Goal: Register for event/course

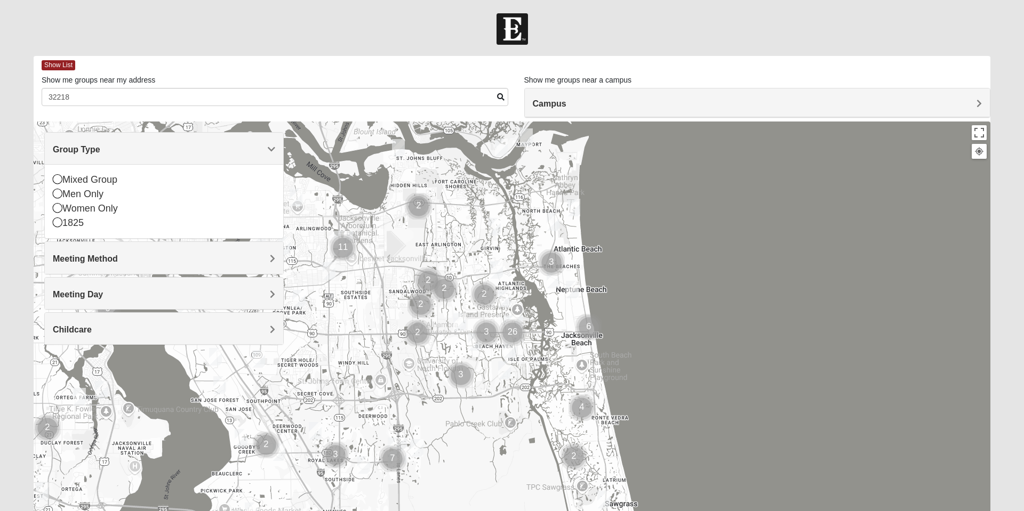
scroll to position [15, 0]
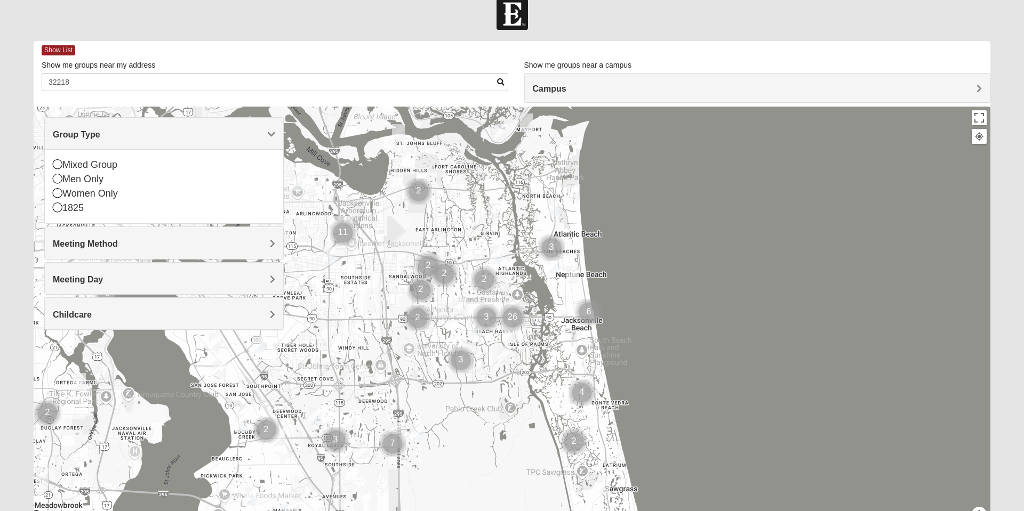
click at [58, 165] on icon at bounding box center [58, 164] width 10 height 10
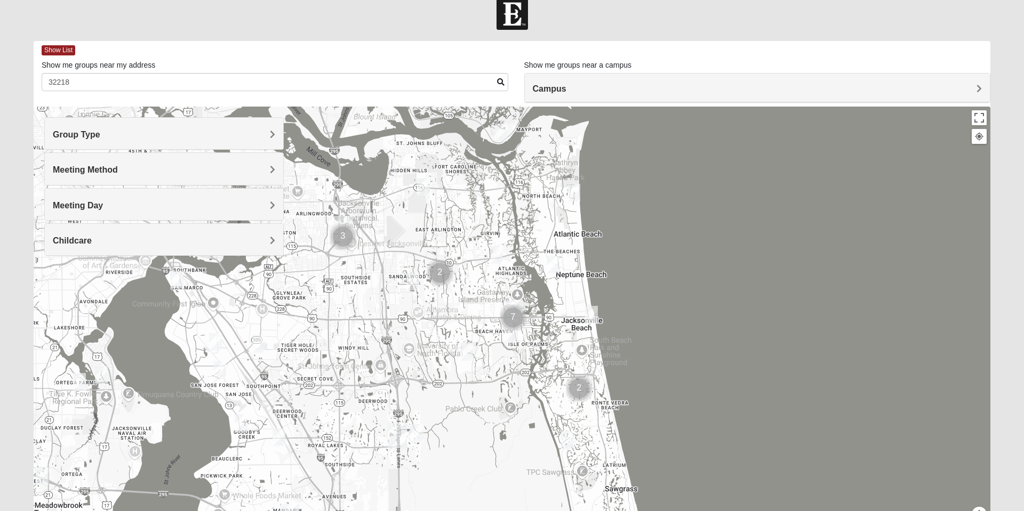
click at [270, 175] on div "Meeting Method" at bounding box center [164, 168] width 238 height 31
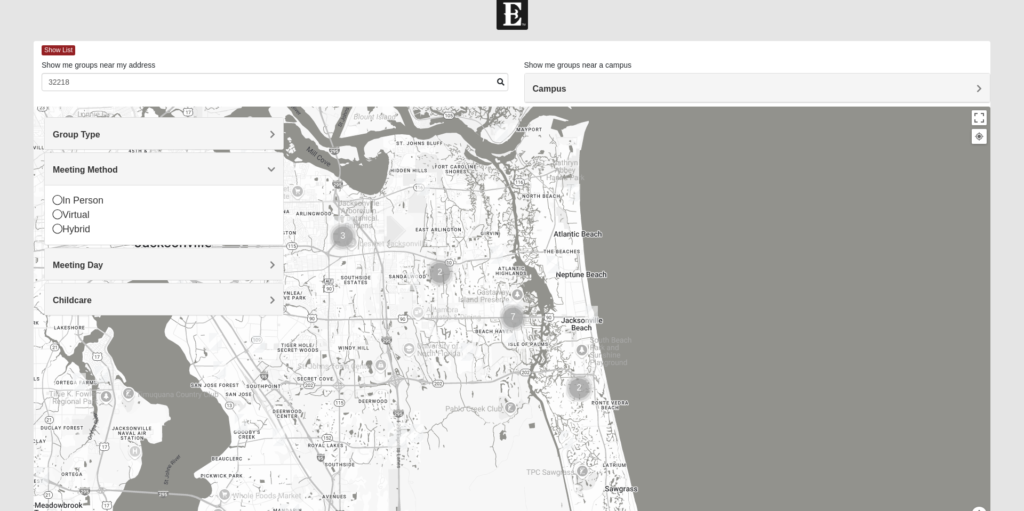
click at [58, 203] on icon at bounding box center [58, 200] width 10 height 10
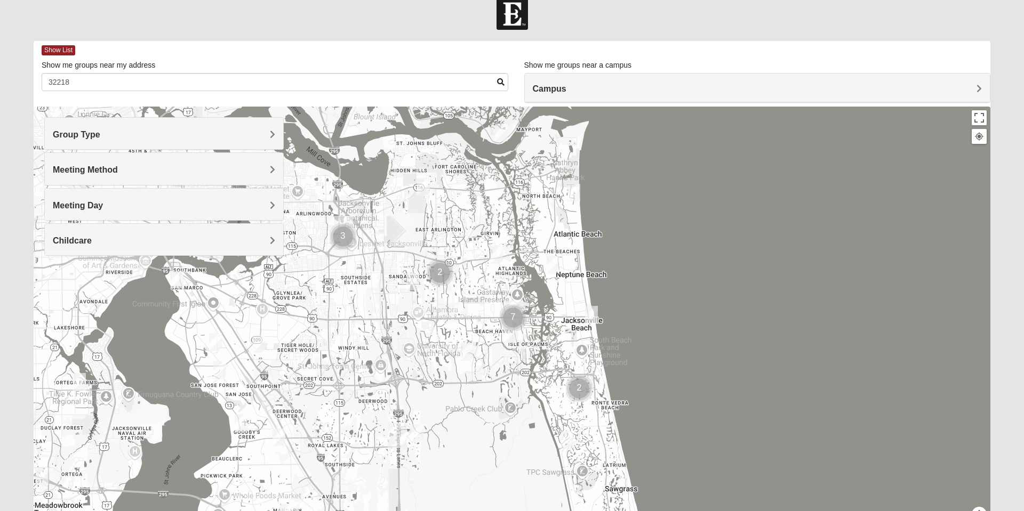
click at [103, 210] on span "Meeting Day" at bounding box center [78, 205] width 50 height 9
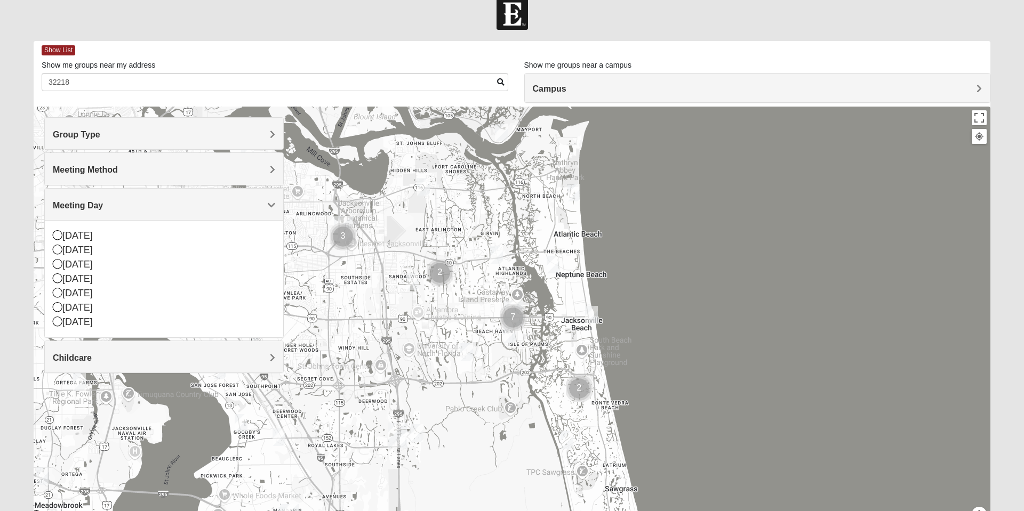
click at [61, 310] on icon at bounding box center [58, 307] width 10 height 10
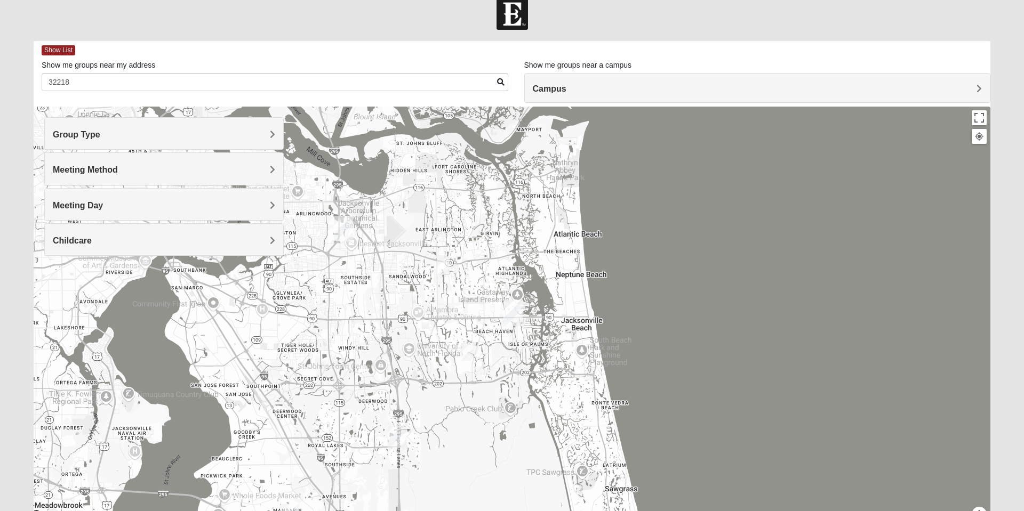
click at [92, 243] on span "Childcare" at bounding box center [72, 240] width 39 height 9
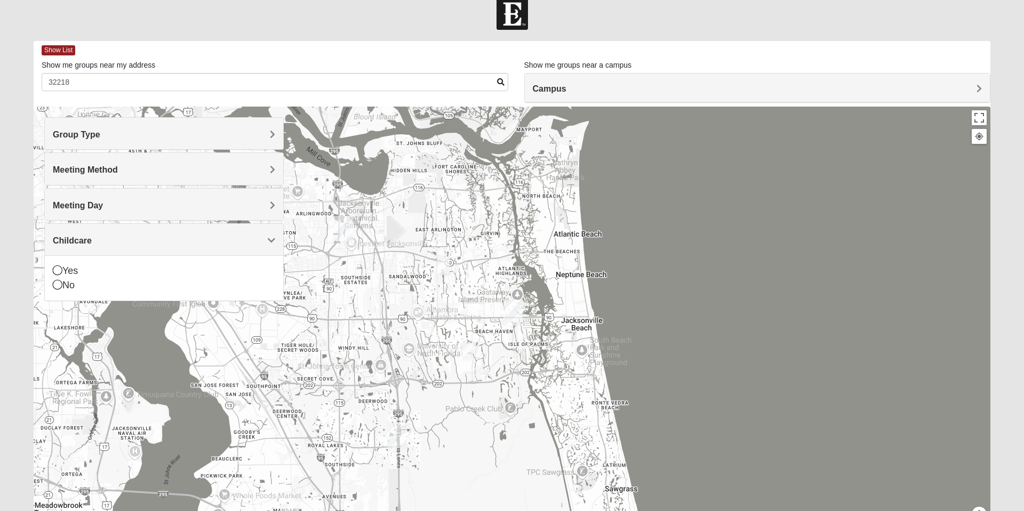
click at [60, 288] on icon at bounding box center [58, 285] width 10 height 10
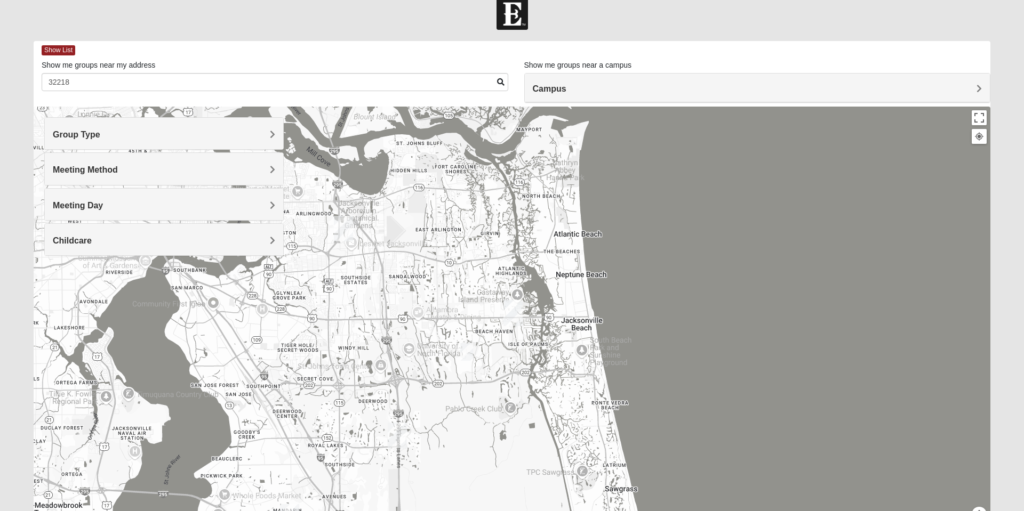
click at [55, 50] on span "Show List" at bounding box center [59, 50] width 34 height 10
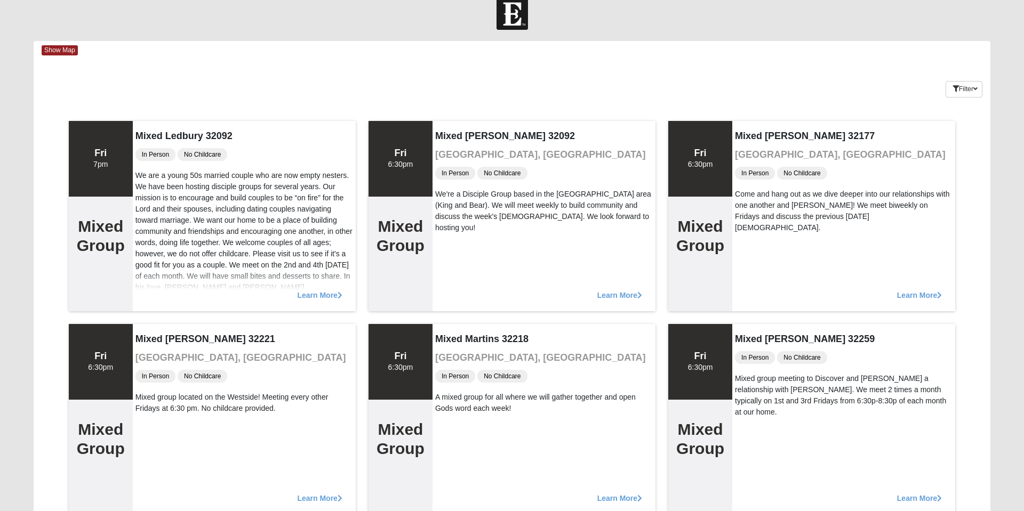
click at [859, 419] on div "Mixed [PERSON_NAME] 32259 In Person No Childcare Mixed group meeting to Discove…" at bounding box center [843, 419] width 223 height 190
click at [708, 430] on h2 "Mixed Group" at bounding box center [700, 439] width 48 height 38
click at [706, 371] on div "Fri 6:30pm" at bounding box center [700, 362] width 25 height 23
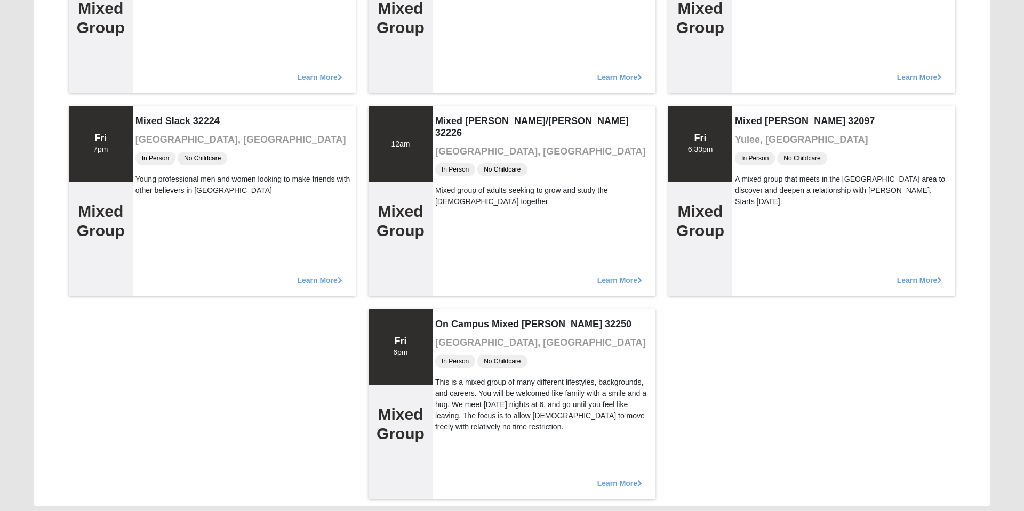
scroll to position [470, 0]
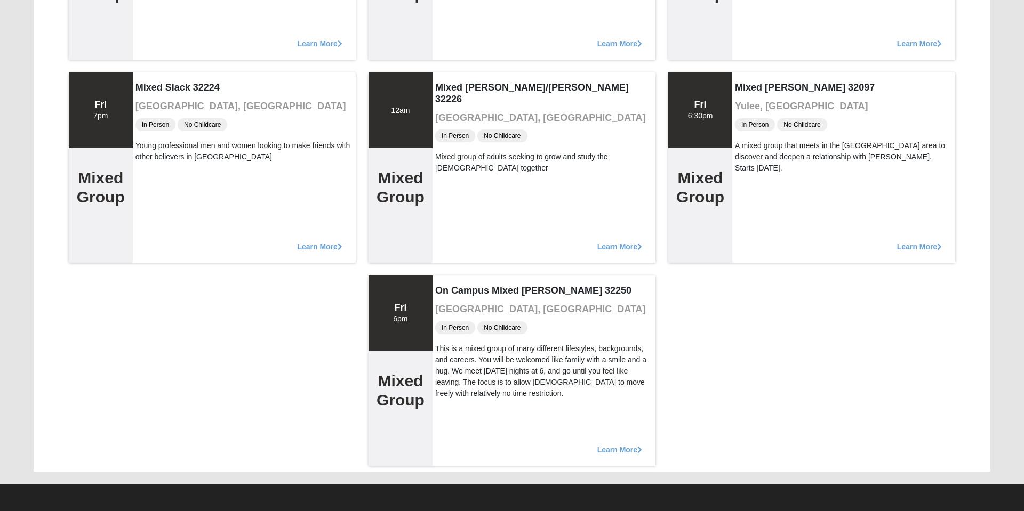
click at [567, 410] on div "On Campus Mixed [PERSON_NAME] 32250 [GEOGRAPHIC_DATA], [GEOGRAPHIC_DATA] In Per…" at bounding box center [544, 371] width 223 height 190
click at [620, 445] on span "Learn More" at bounding box center [619, 445] width 45 height 0
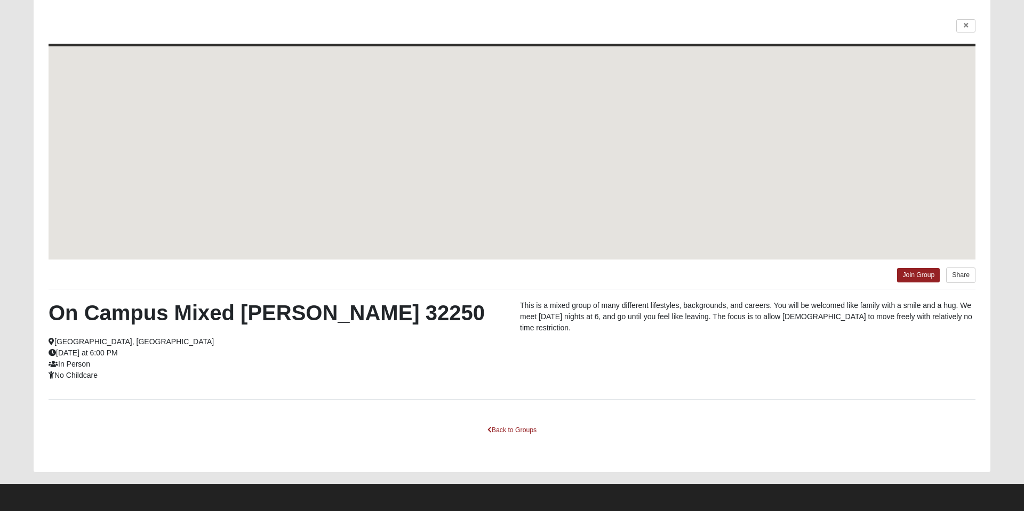
scroll to position [70, 0]
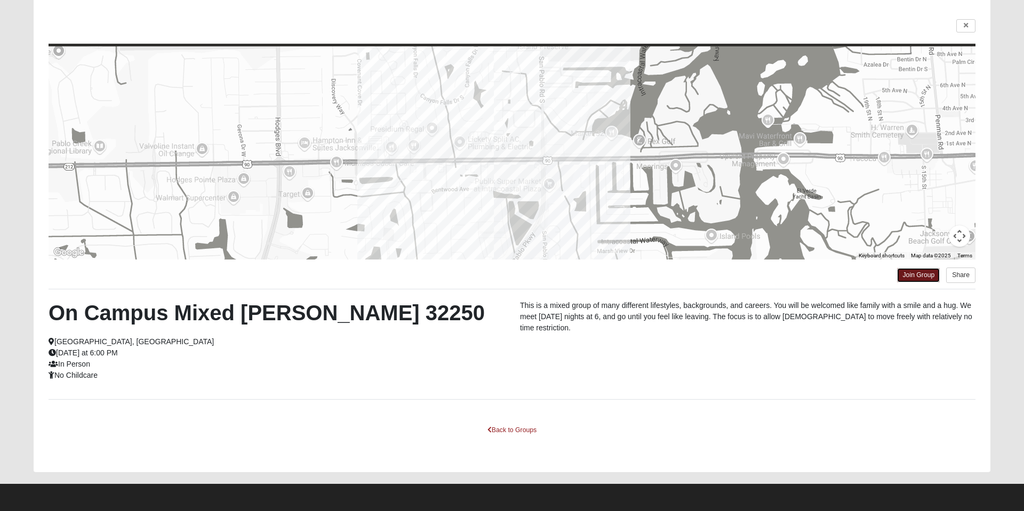
click at [917, 275] on link "Join Group" at bounding box center [918, 275] width 43 height 14
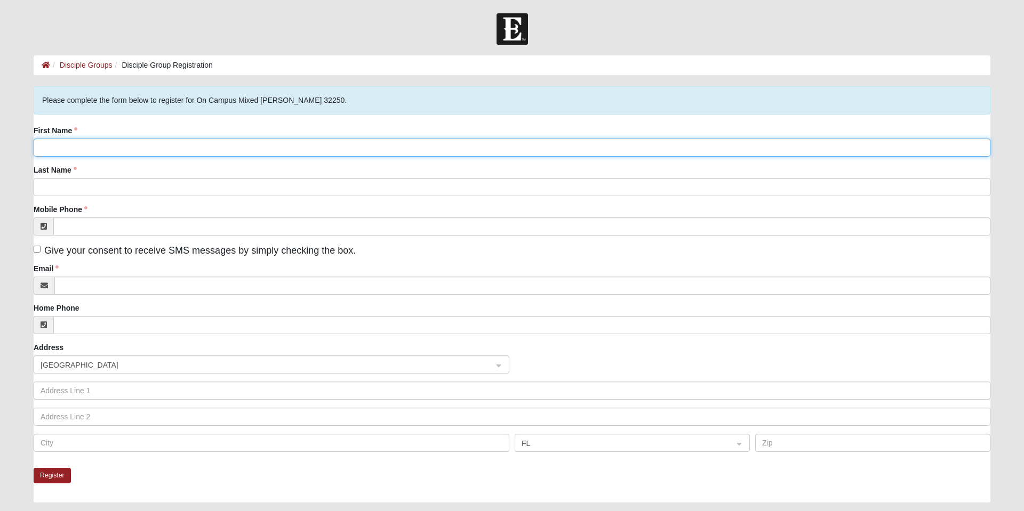
click at [59, 149] on input "First Name" at bounding box center [512, 148] width 957 height 18
click input "submit" at bounding box center [0, 0] width 0 height 0
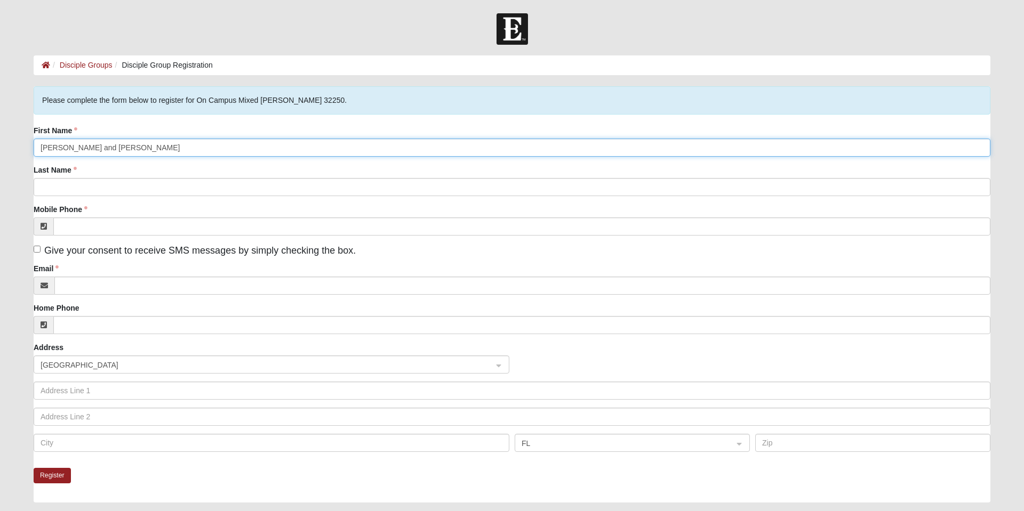
type input "Michele and Bob"
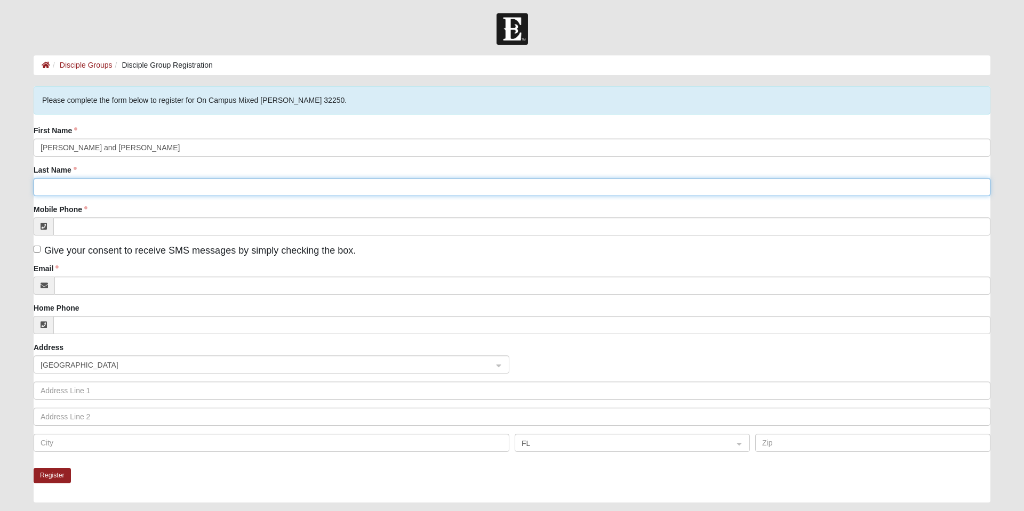
click at [61, 188] on input "Last Name" at bounding box center [512, 187] width 957 height 18
type input "Clifton"
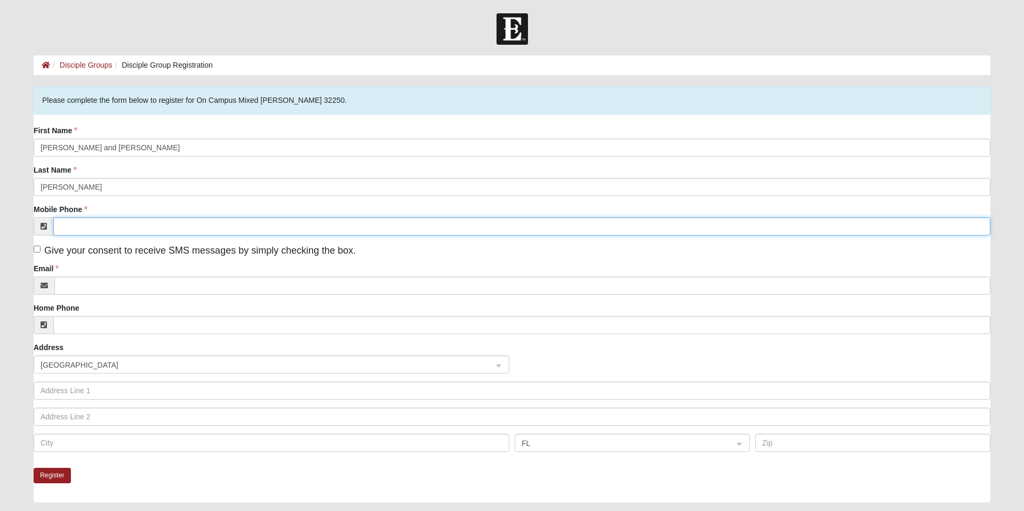
click at [99, 229] on input "Mobile Phone" at bounding box center [521, 227] width 937 height 18
type input "(315) 771-1247"
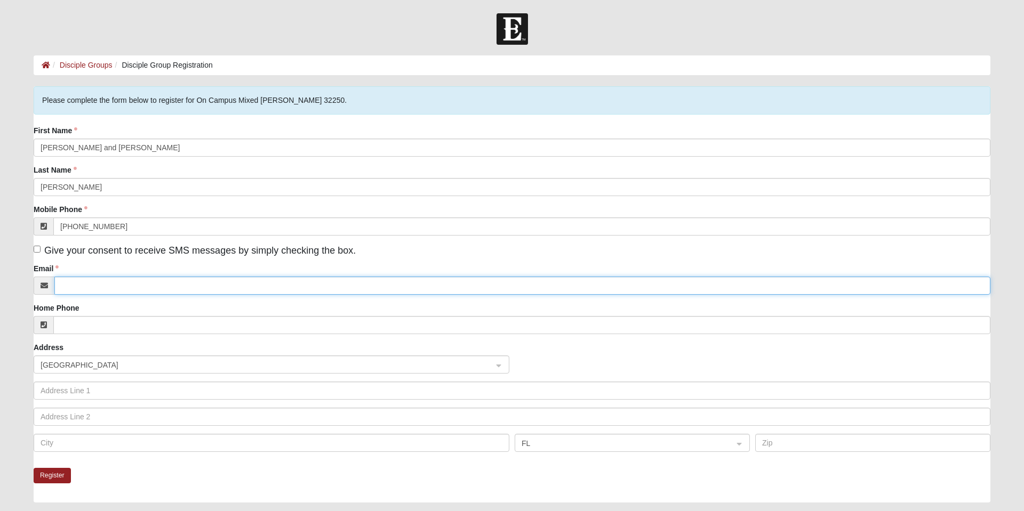
click at [90, 287] on input "Email" at bounding box center [522, 286] width 936 height 18
type input "floridagal16@outlook.com"
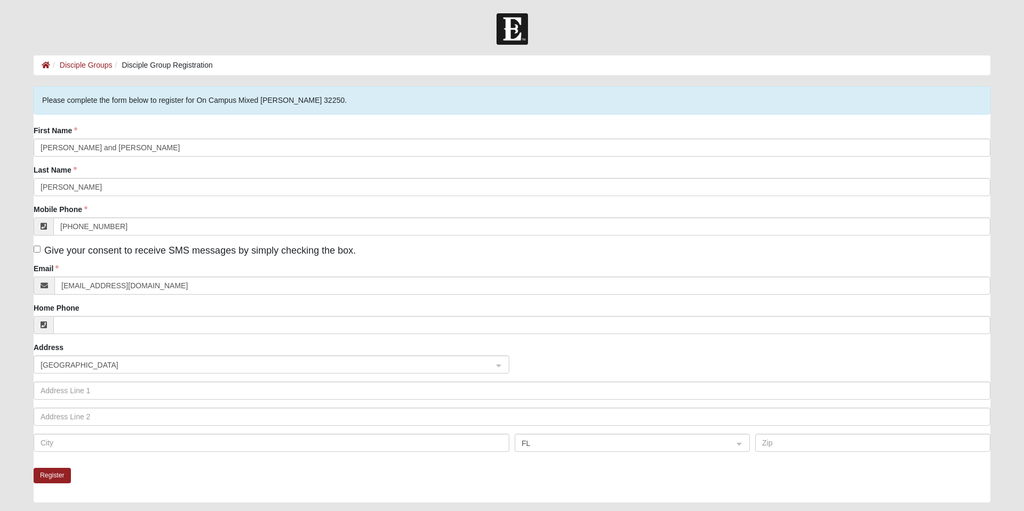
click at [413, 261] on div "First Name Michele and Bob Last Name Clifton Mobile Phone (315) 771-1247 Give y…" at bounding box center [512, 292] width 957 height 335
click at [57, 476] on button "Register" at bounding box center [52, 475] width 37 height 15
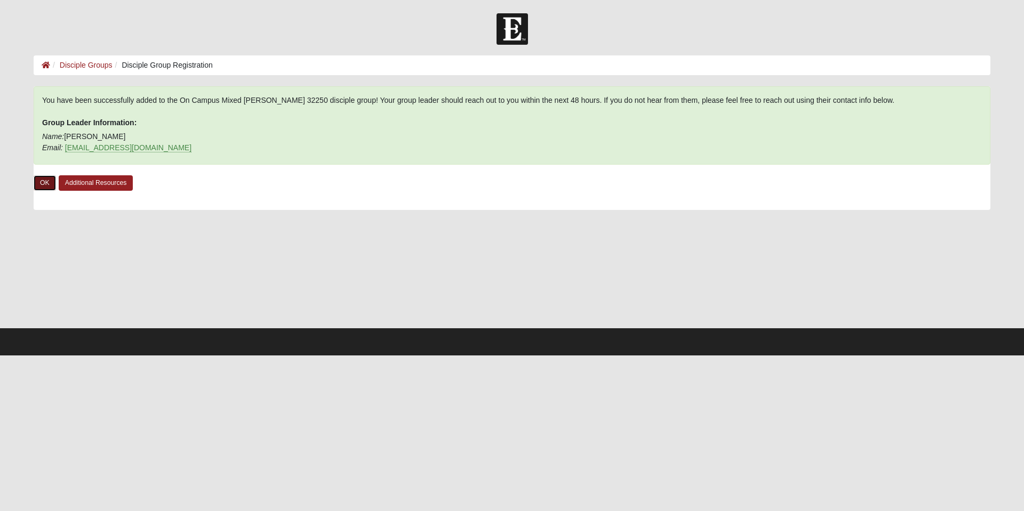
click at [45, 183] on link "OK" at bounding box center [45, 182] width 22 height 15
